Goal: Browse casually: Explore the website without a specific task or goal

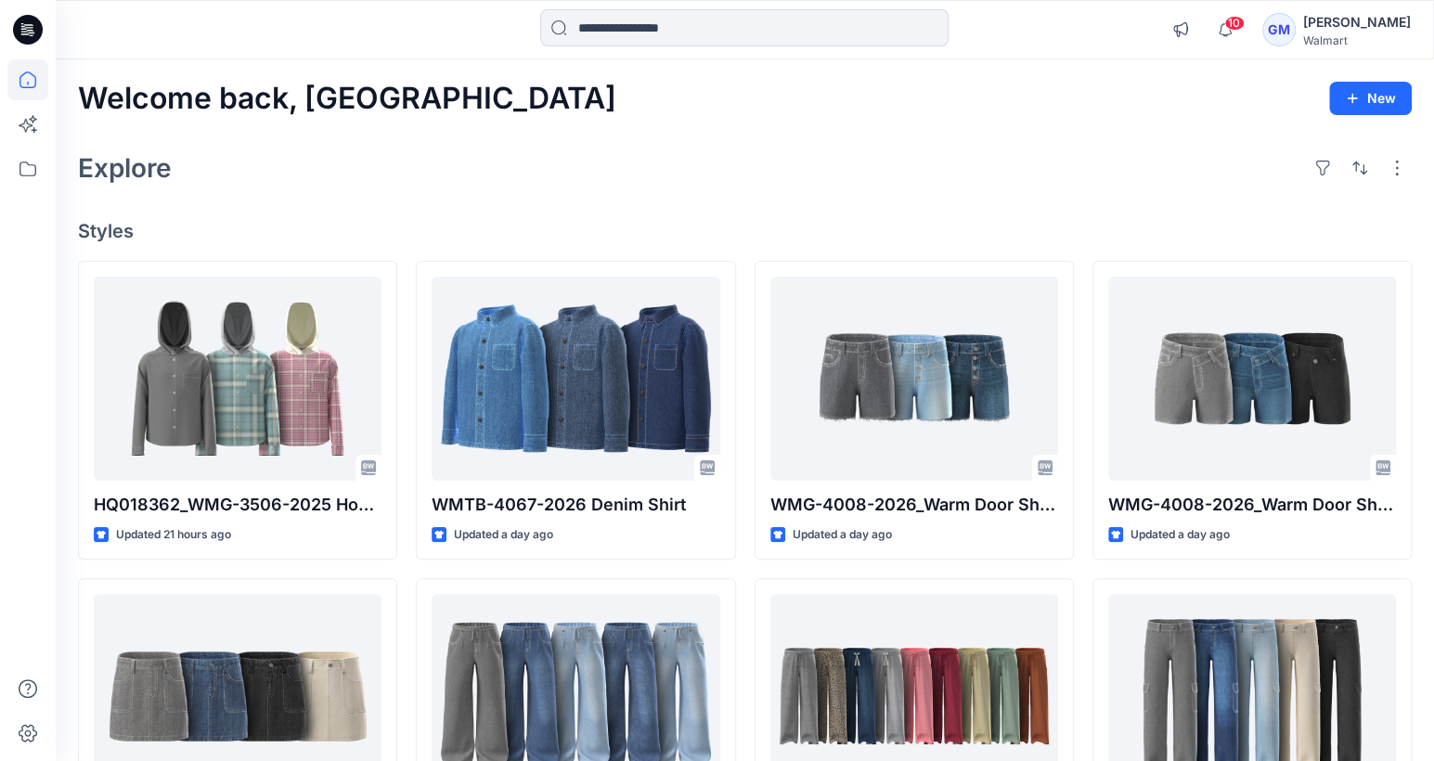
click at [494, 111] on div "Welcome back, Gayan New" at bounding box center [744, 99] width 1333 height 34
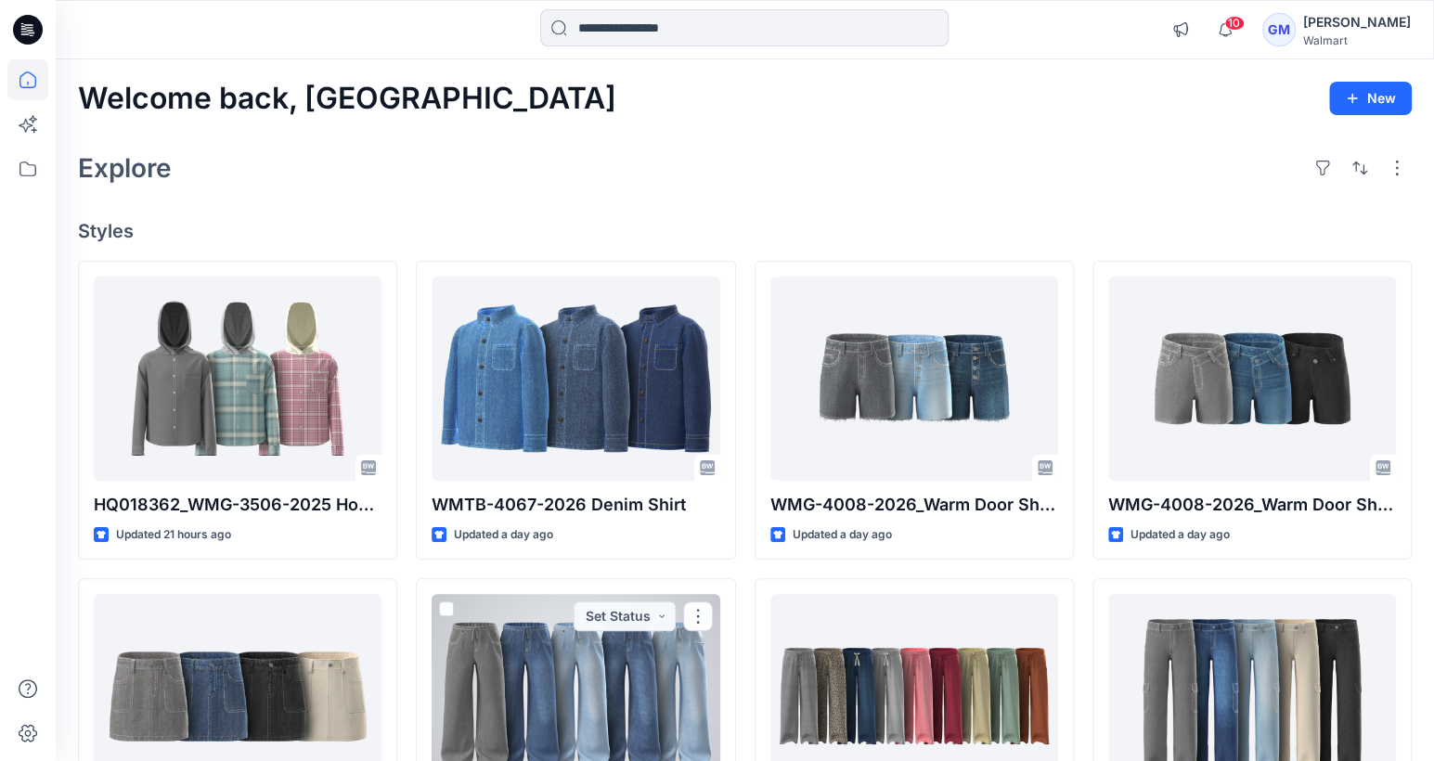
click at [528, 758] on div at bounding box center [576, 696] width 288 height 204
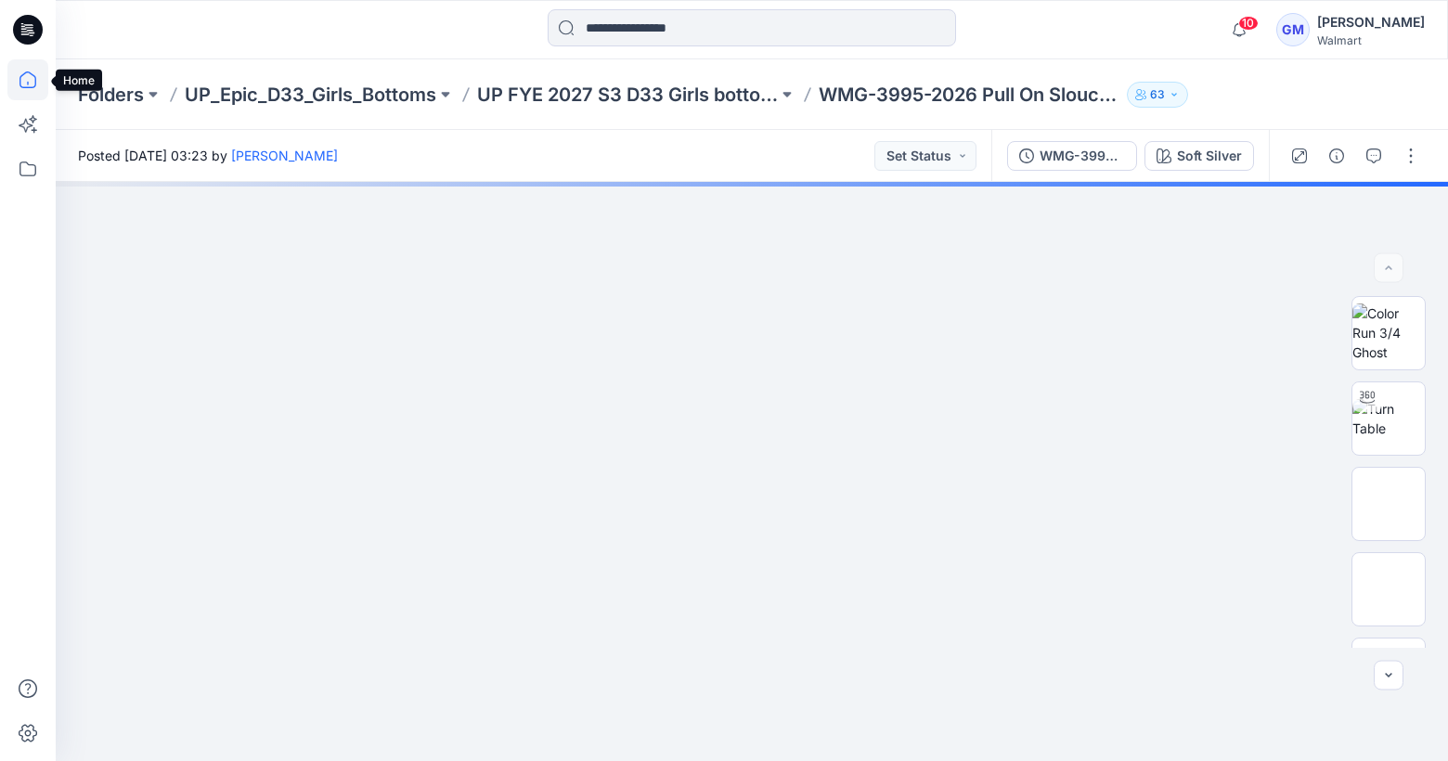
click at [30, 73] on icon at bounding box center [27, 79] width 17 height 17
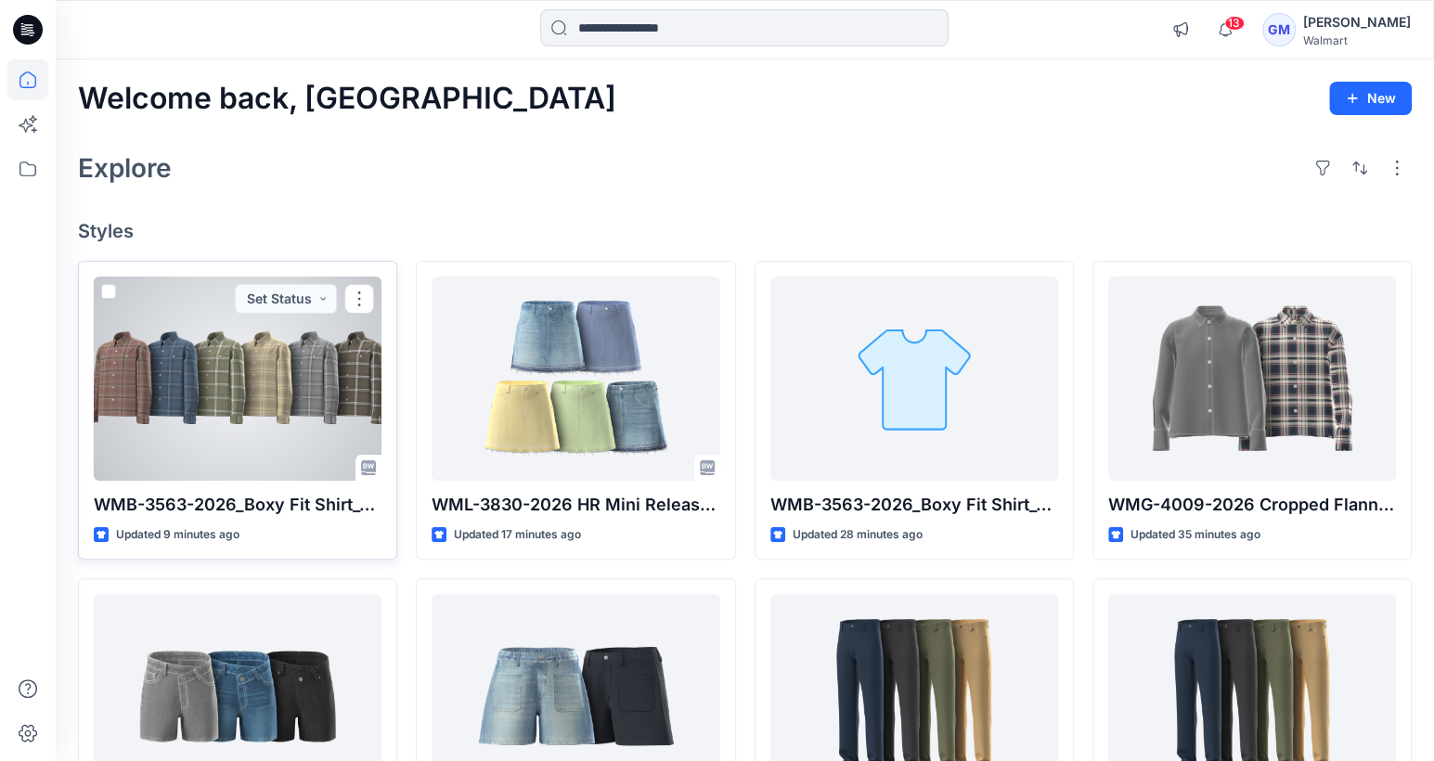
click at [282, 400] on div at bounding box center [238, 379] width 288 height 204
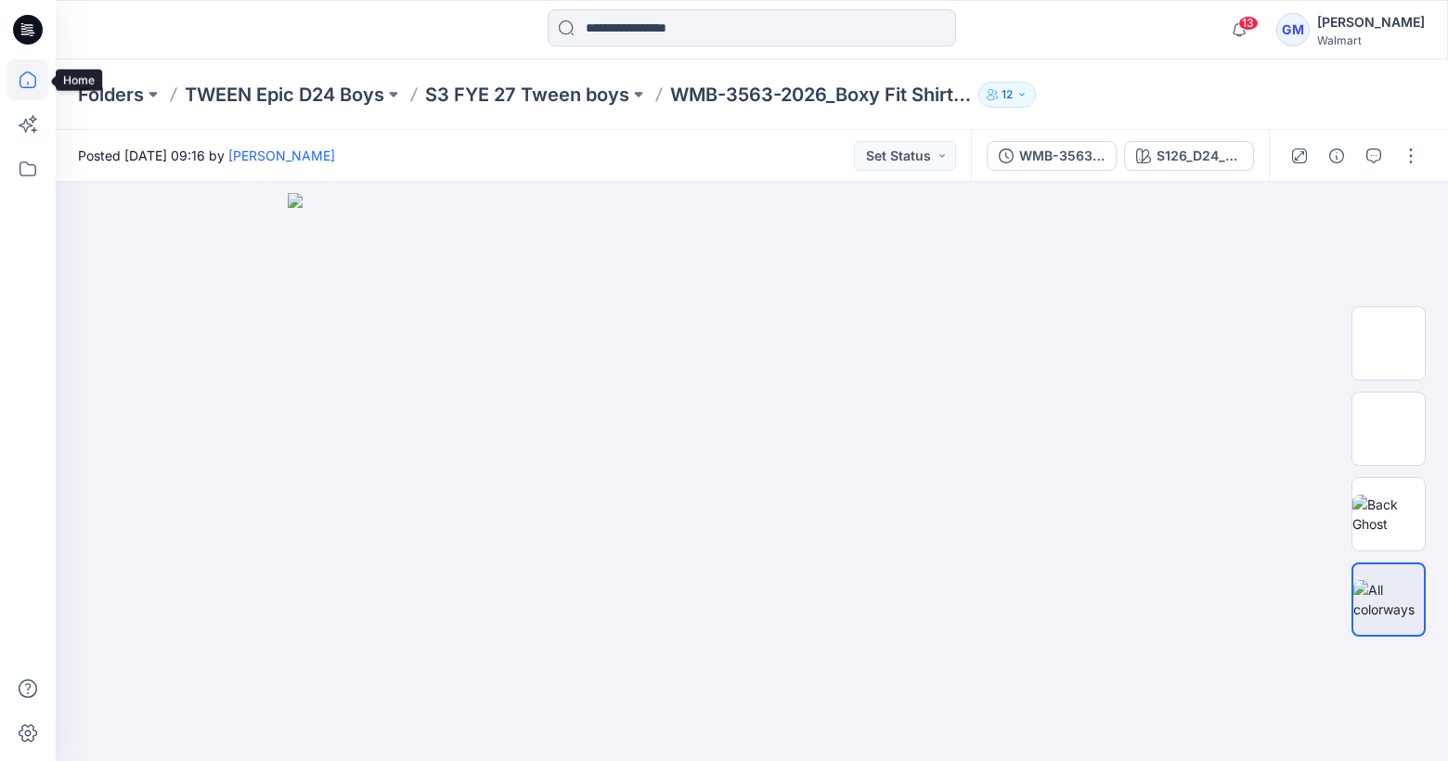
click at [19, 60] on icon at bounding box center [27, 79] width 41 height 41
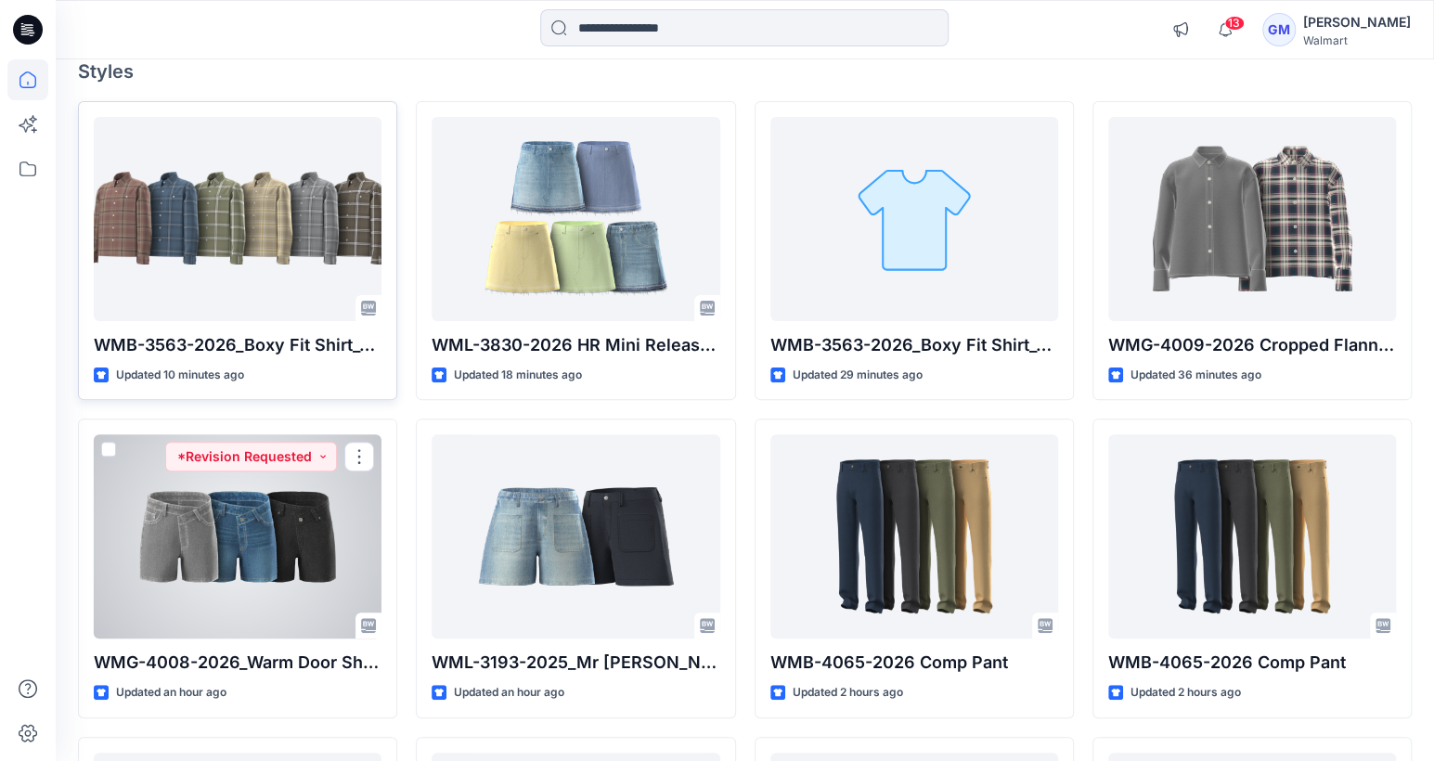
scroll to position [150, 0]
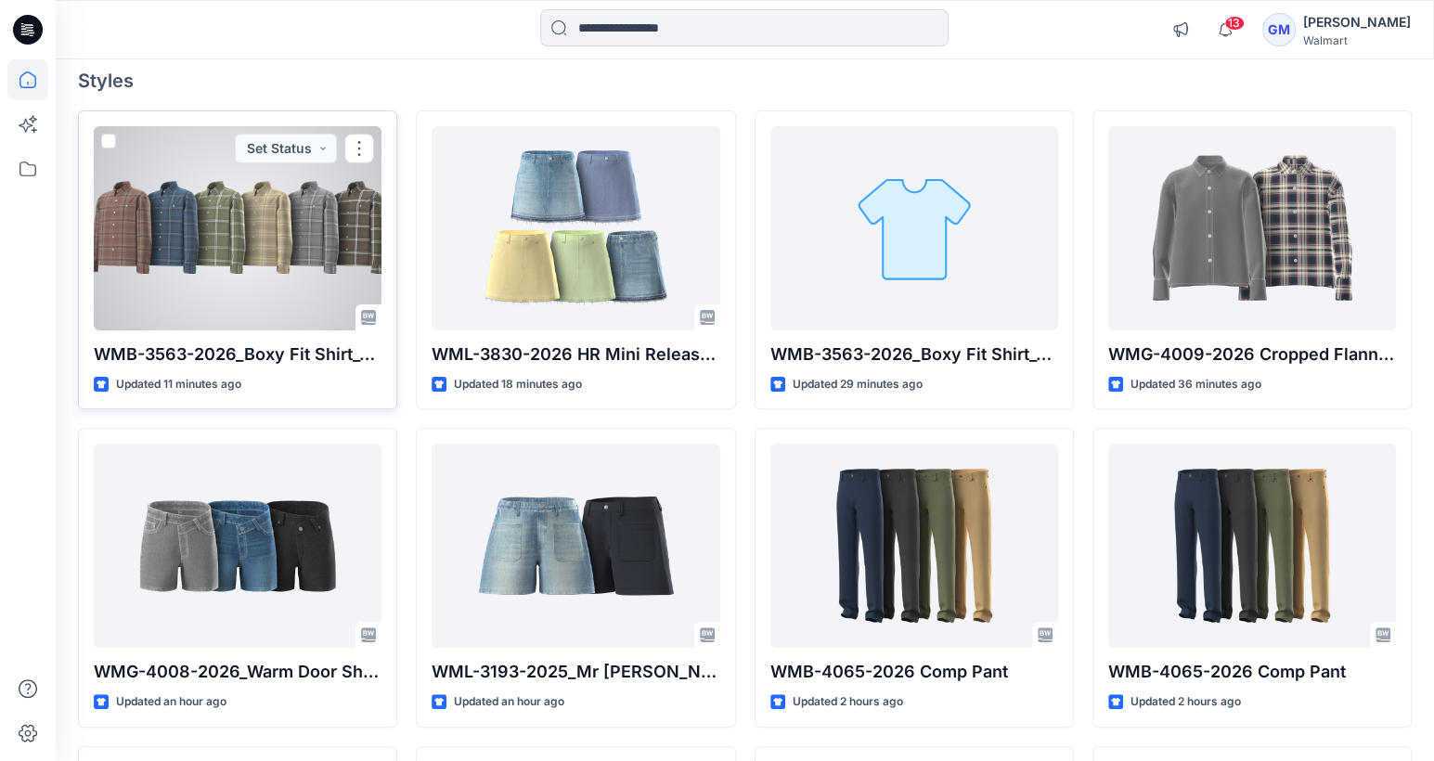
click at [269, 286] on div at bounding box center [238, 228] width 288 height 204
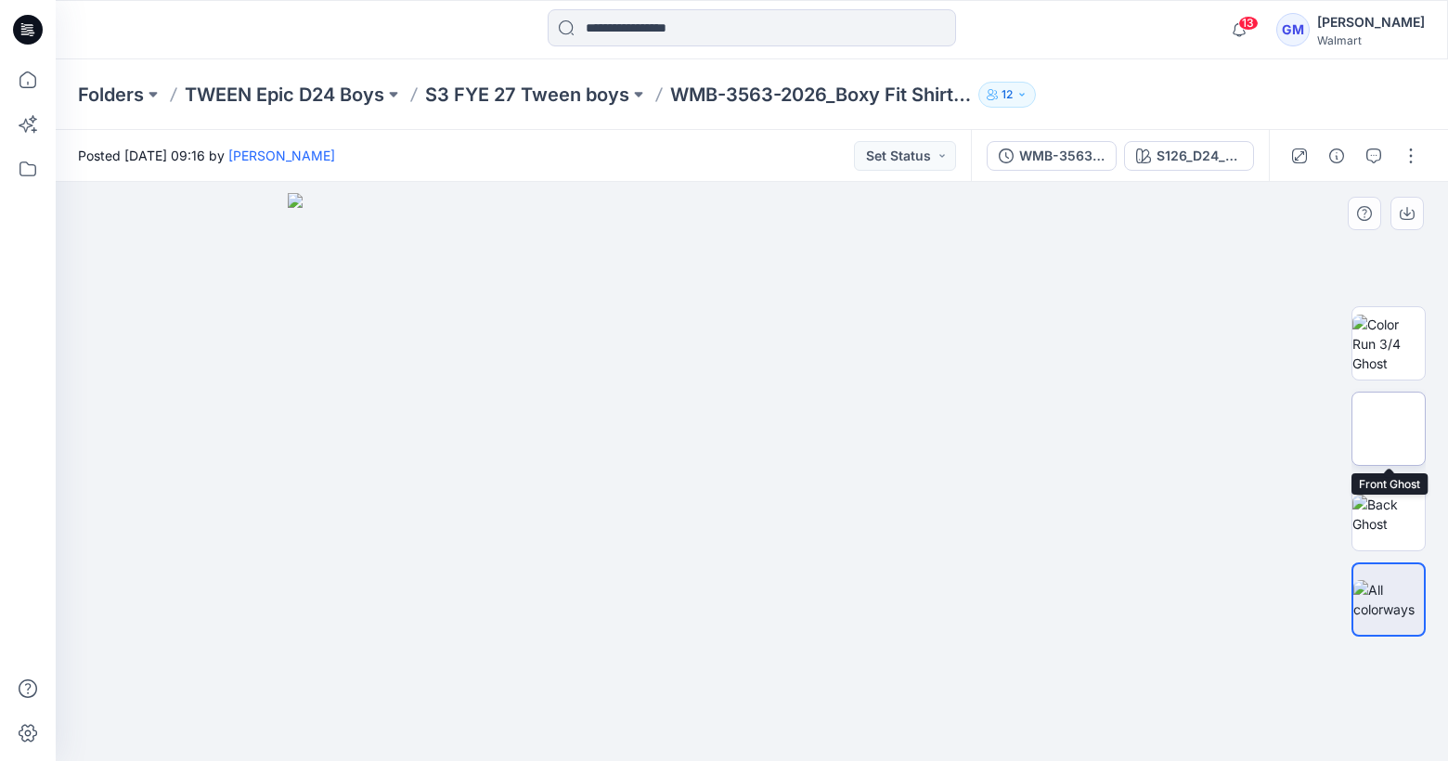
click at [1388, 429] on img at bounding box center [1388, 429] width 0 height 0
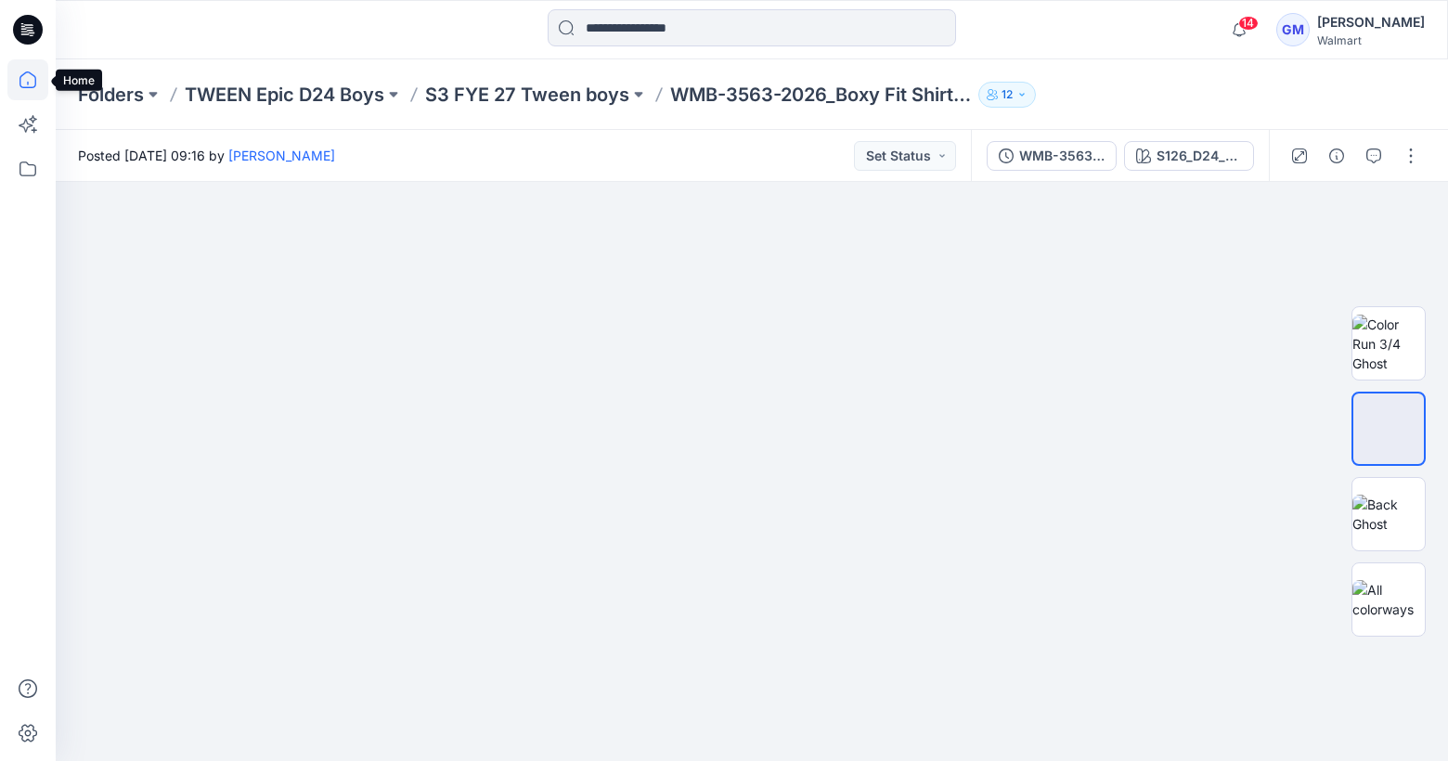
click at [30, 67] on icon at bounding box center [27, 79] width 41 height 41
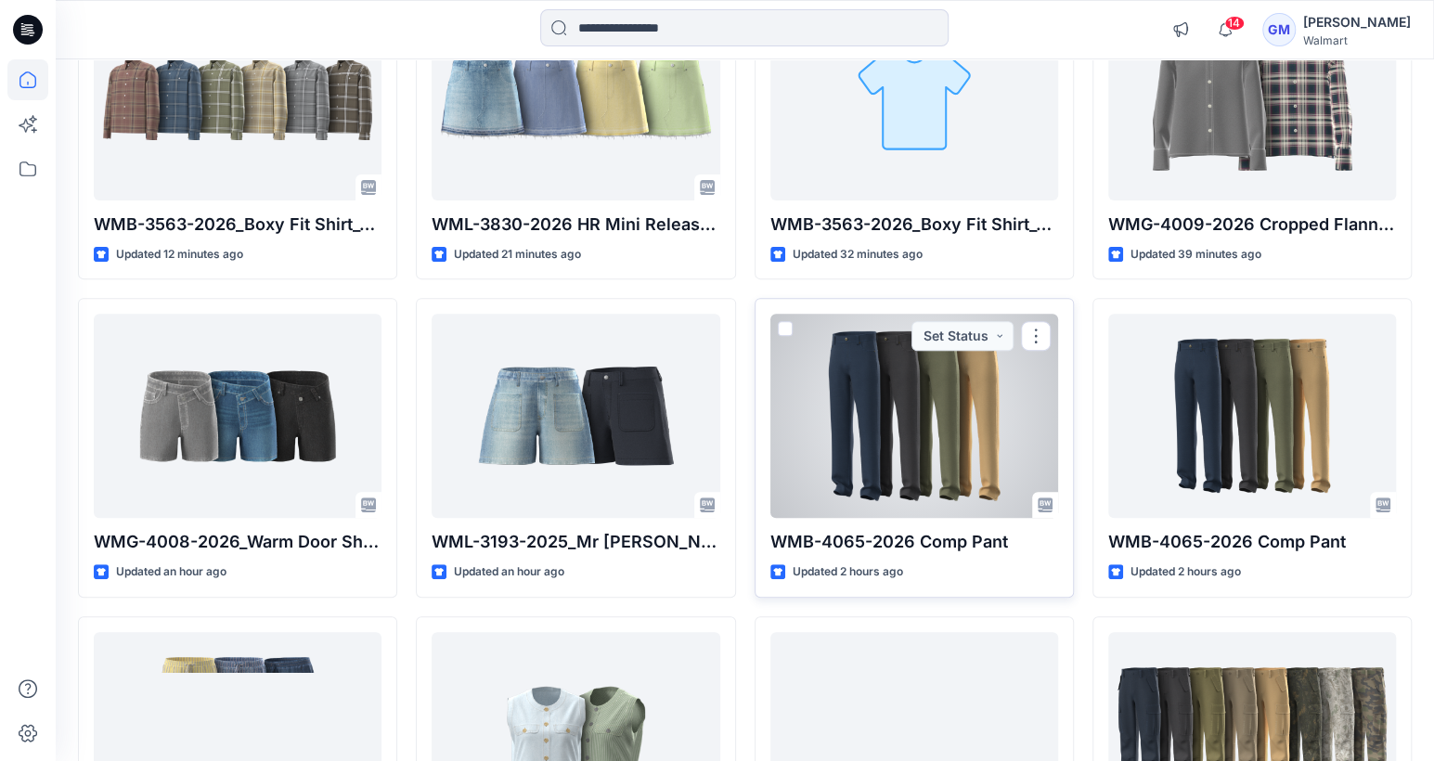
scroll to position [278, 0]
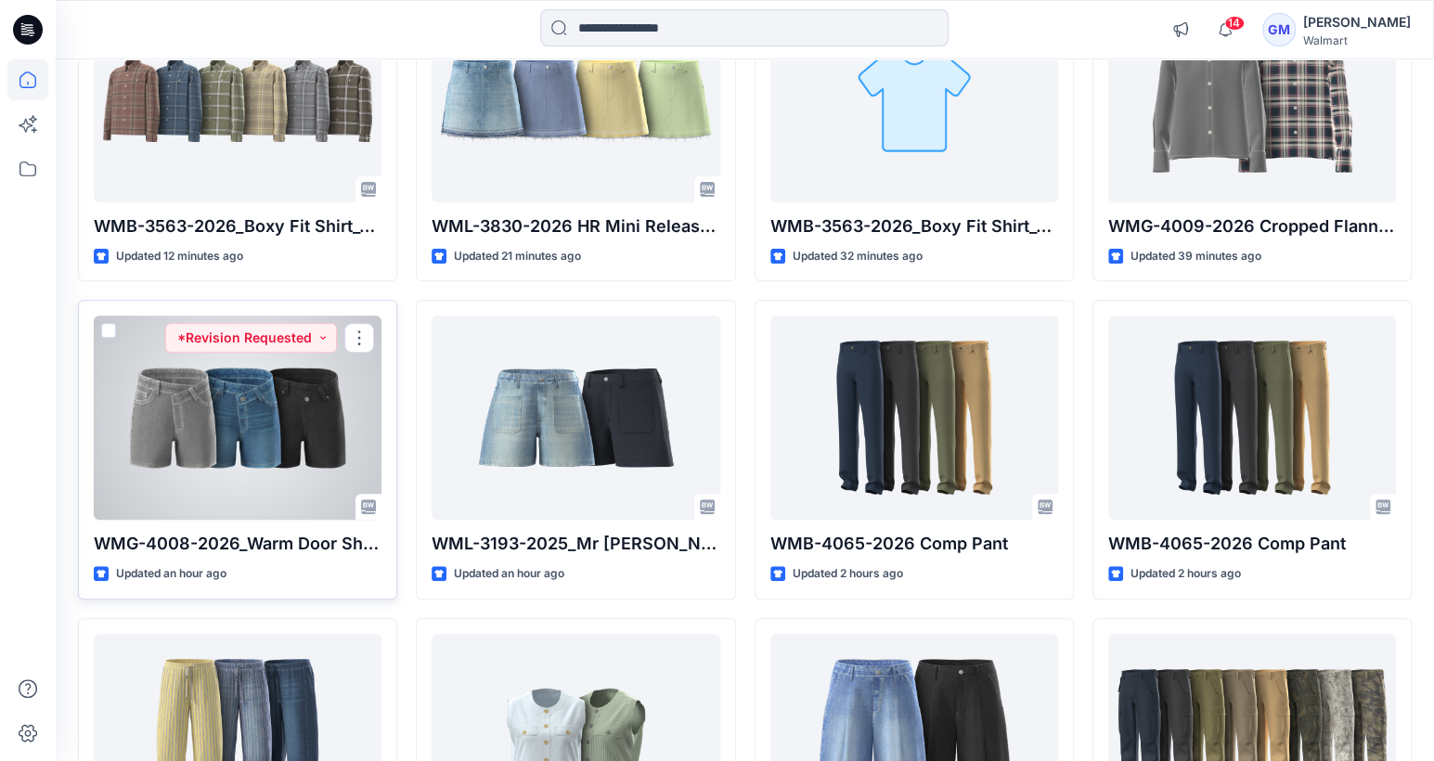
click at [340, 496] on div at bounding box center [238, 418] width 288 height 204
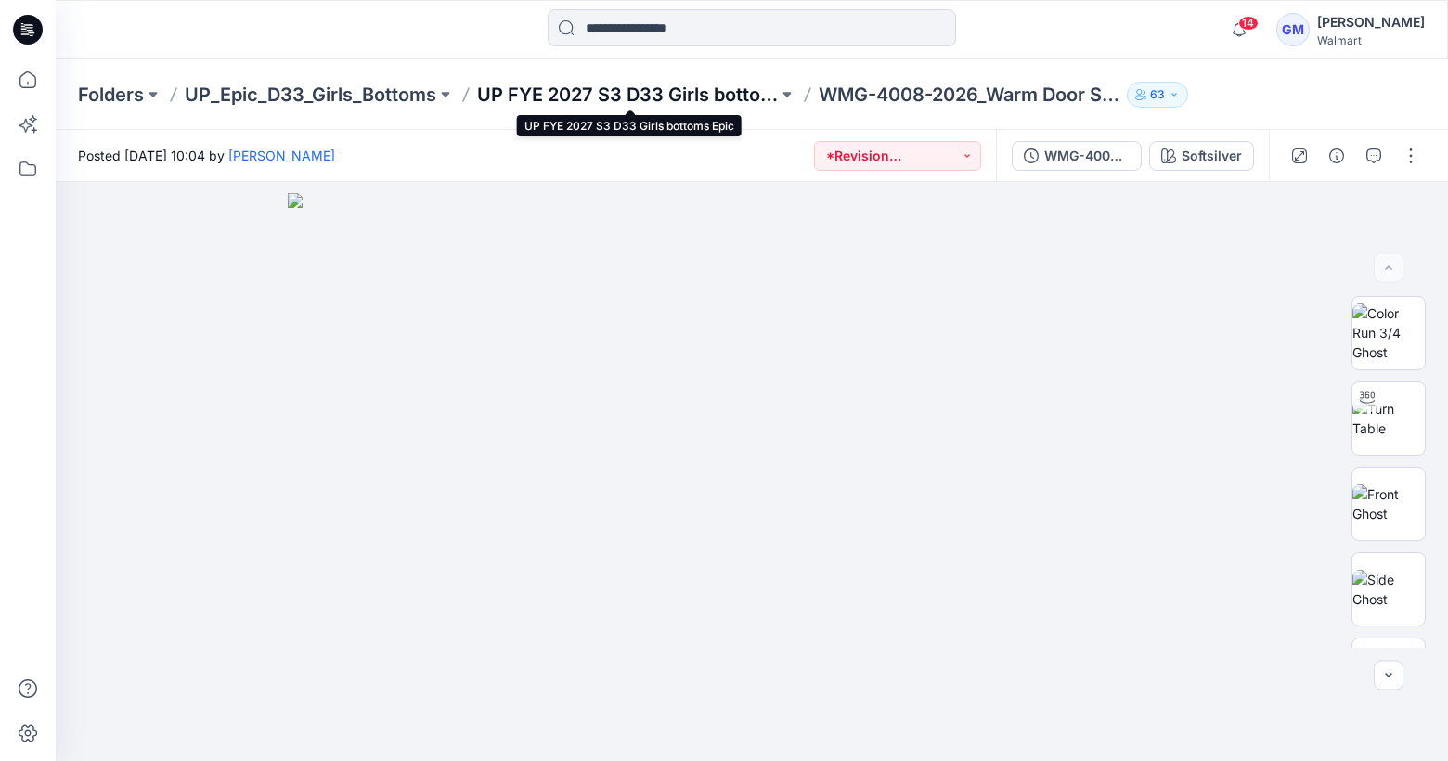
click at [701, 101] on p "UP FYE 2027 S3 D33 Girls bottoms Epic" at bounding box center [627, 95] width 301 height 26
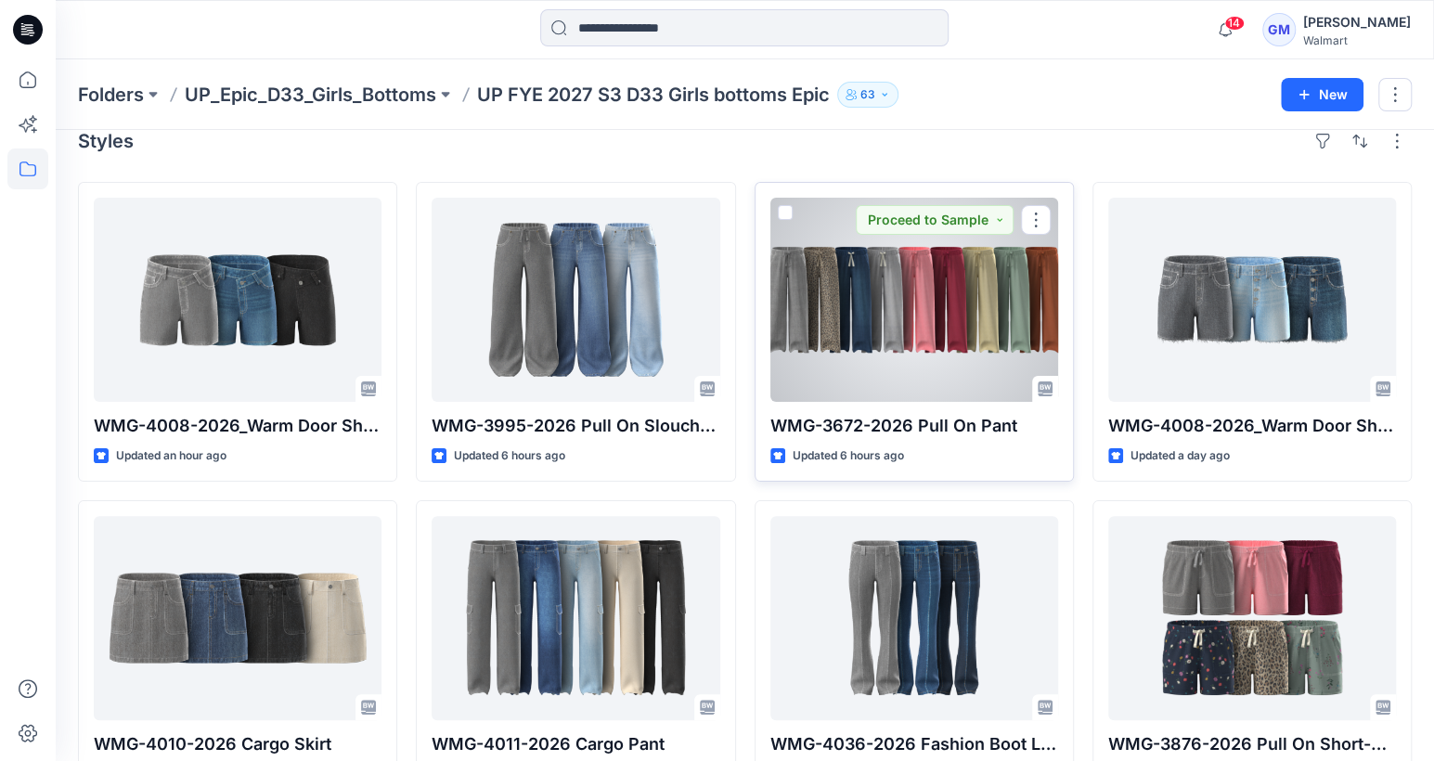
scroll to position [93, 0]
